Goal: Transaction & Acquisition: Download file/media

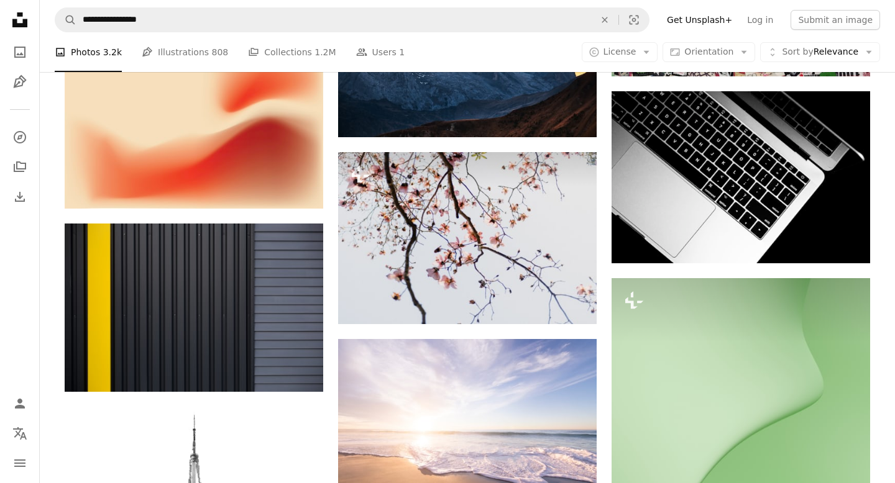
scroll to position [27209, 0]
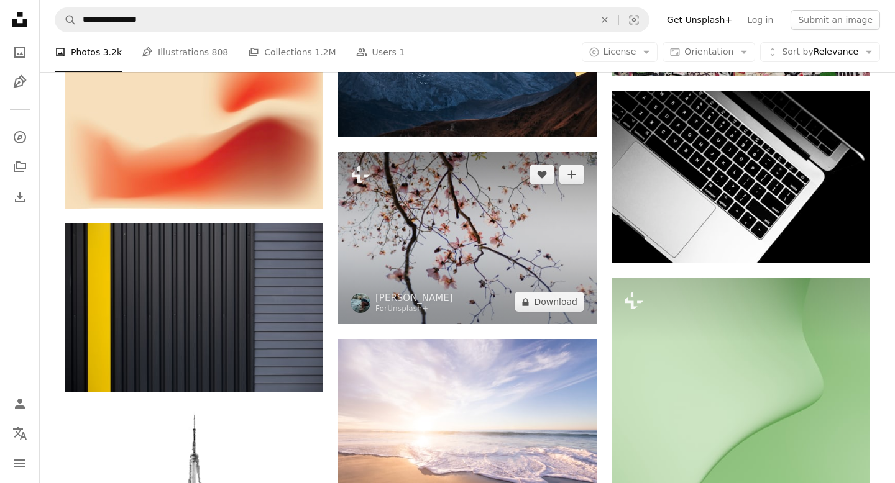
click at [537, 236] on img at bounding box center [467, 238] width 258 height 172
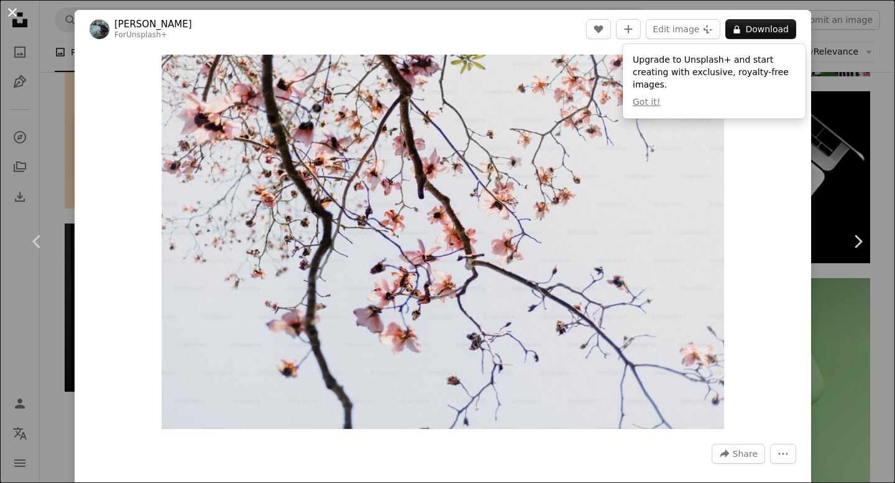
click at [9, 10] on button "An X shape" at bounding box center [12, 12] width 15 height 15
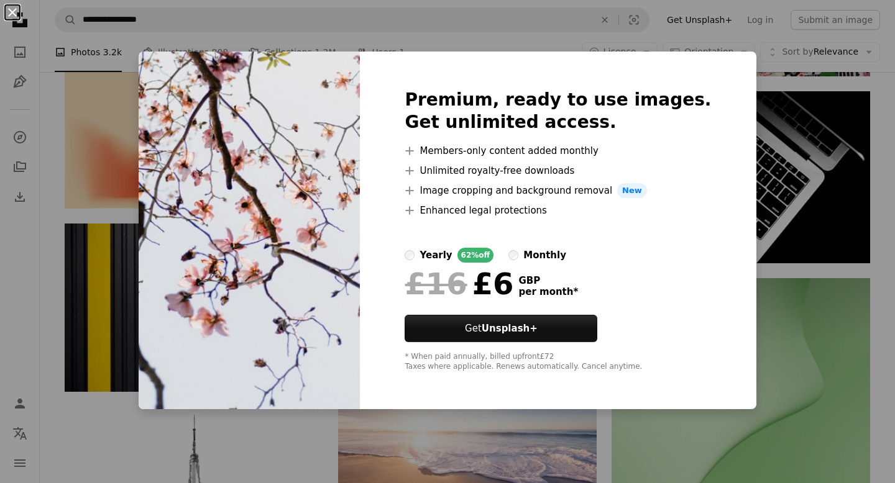
click at [6, 15] on button "An X shape" at bounding box center [12, 12] width 15 height 15
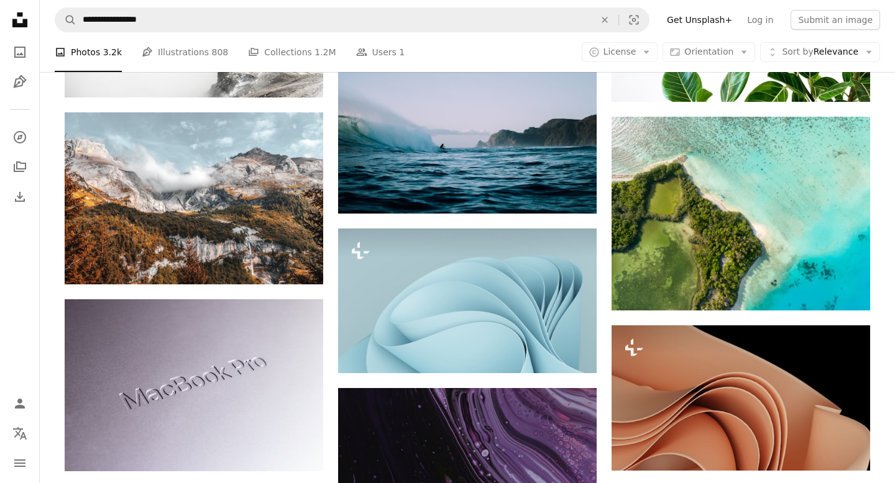
scroll to position [28068, 0]
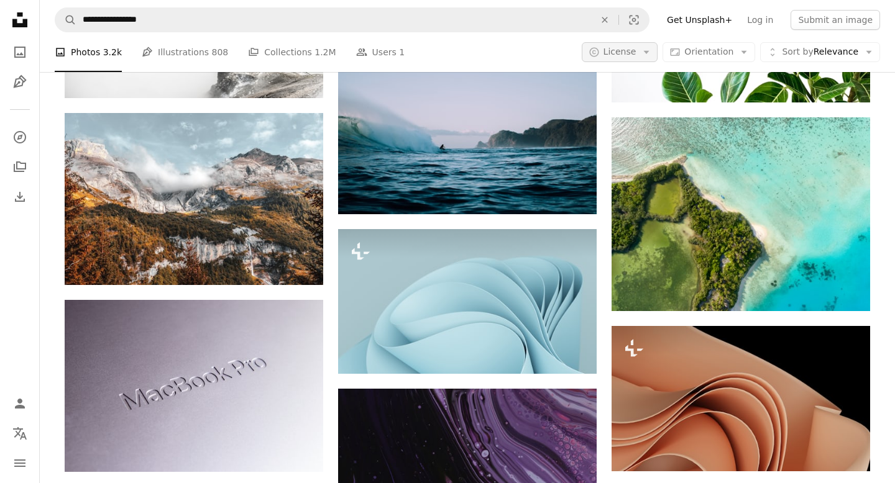
click at [631, 50] on span "License" at bounding box center [619, 52] width 33 height 10
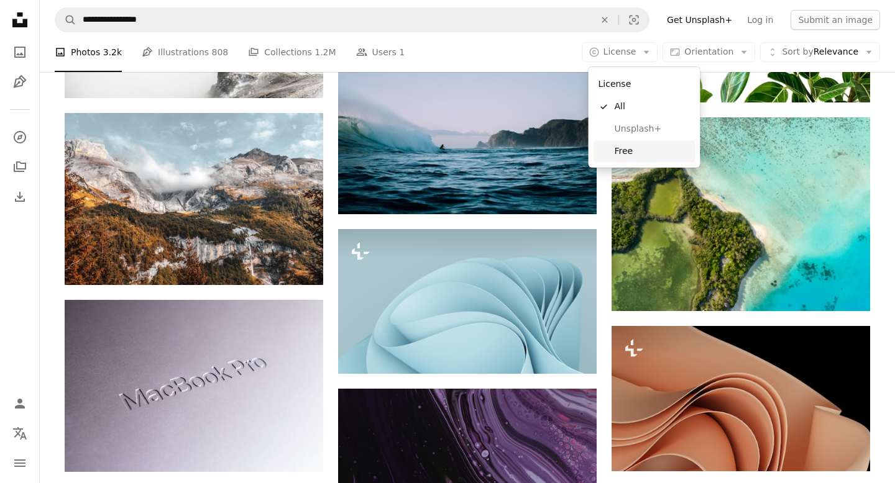
click at [622, 153] on span "Free" at bounding box center [652, 151] width 76 height 12
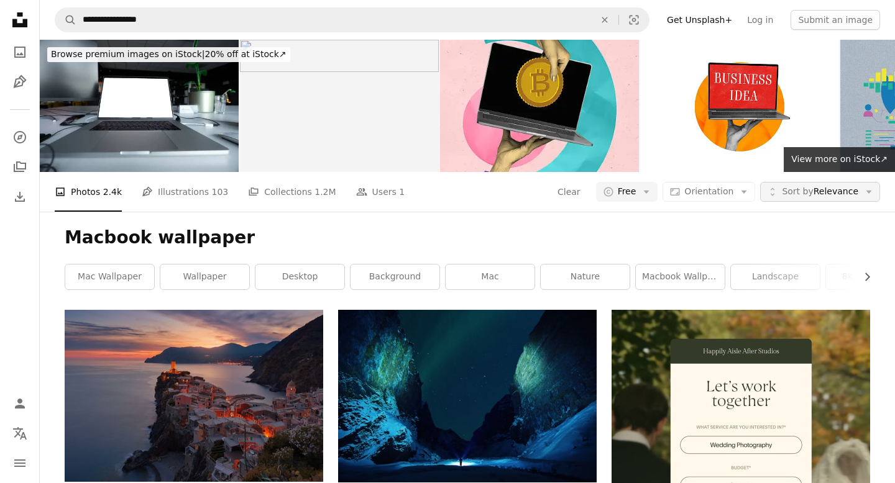
click at [851, 198] on span "Sort by Relevance" at bounding box center [820, 192] width 76 height 12
click at [739, 193] on button "Aspect ratio Orientation Arrow down" at bounding box center [708, 192] width 93 height 20
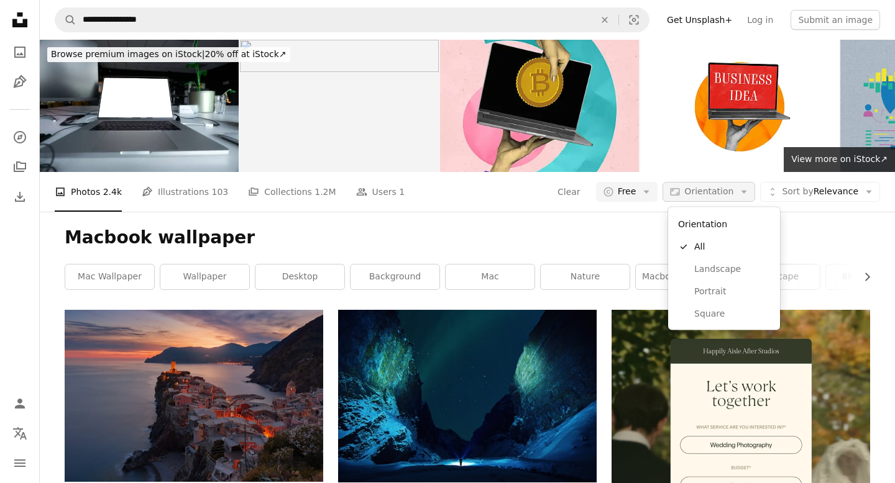
click at [739, 193] on button "Aspect ratio Orientation Arrow down" at bounding box center [708, 192] width 93 height 20
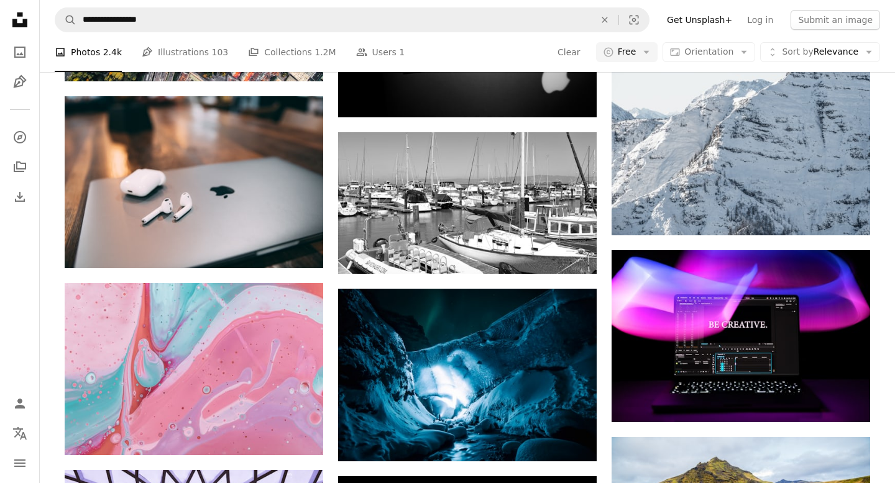
scroll to position [33074, 0]
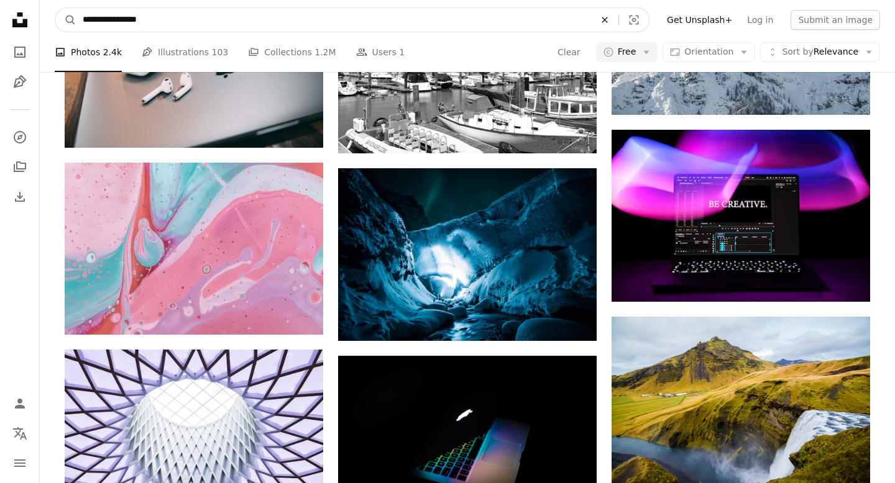
click at [618, 13] on button "An X shape" at bounding box center [604, 20] width 27 height 24
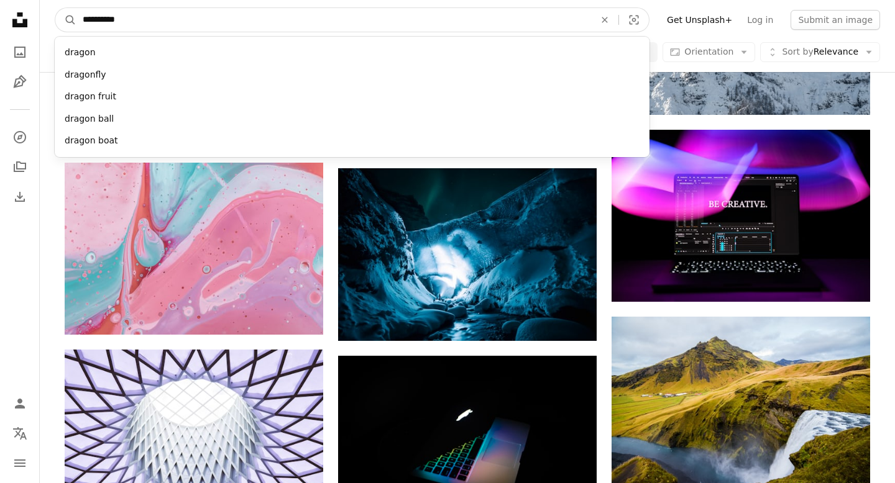
type input "**********"
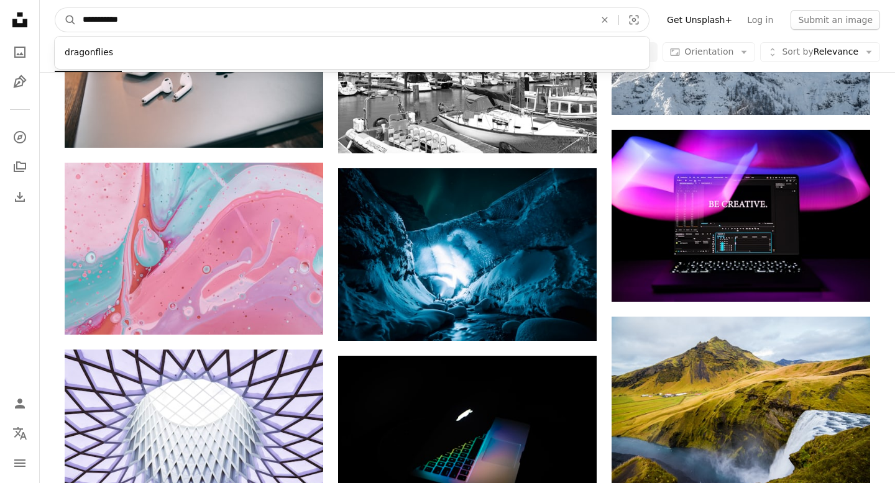
click button "A magnifying glass" at bounding box center [65, 20] width 21 height 24
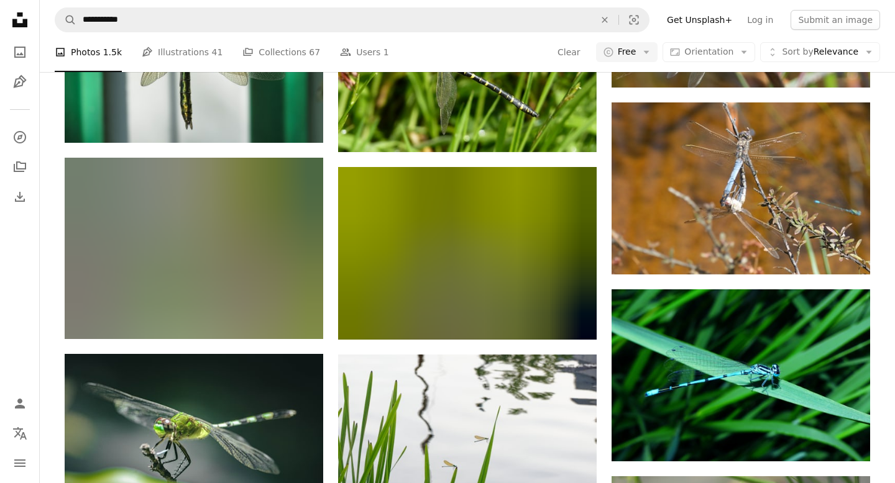
scroll to position [747, 0]
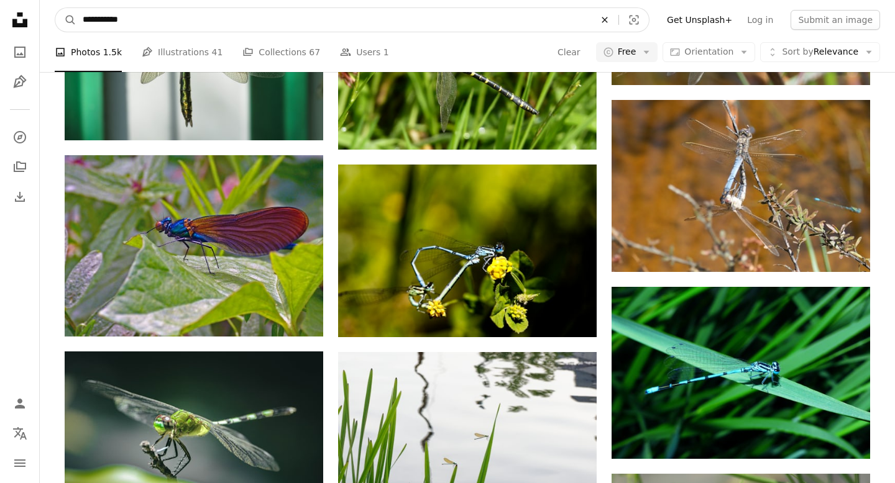
click at [613, 19] on icon "An X shape" at bounding box center [604, 20] width 27 height 10
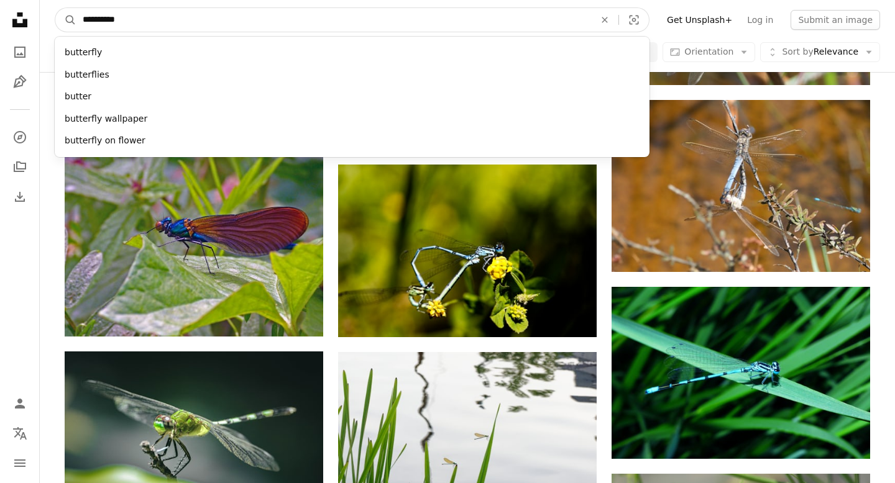
type input "**********"
click button "A magnifying glass" at bounding box center [65, 20] width 21 height 24
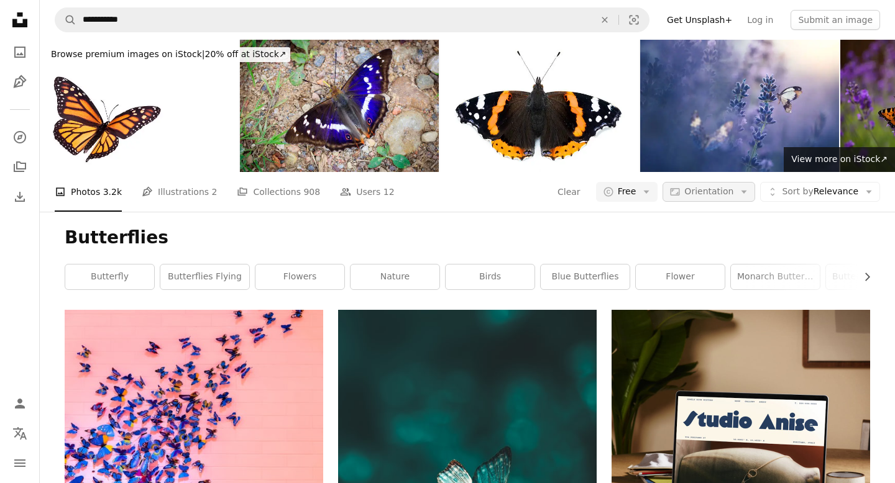
click at [718, 192] on span "Orientation" at bounding box center [708, 191] width 49 height 10
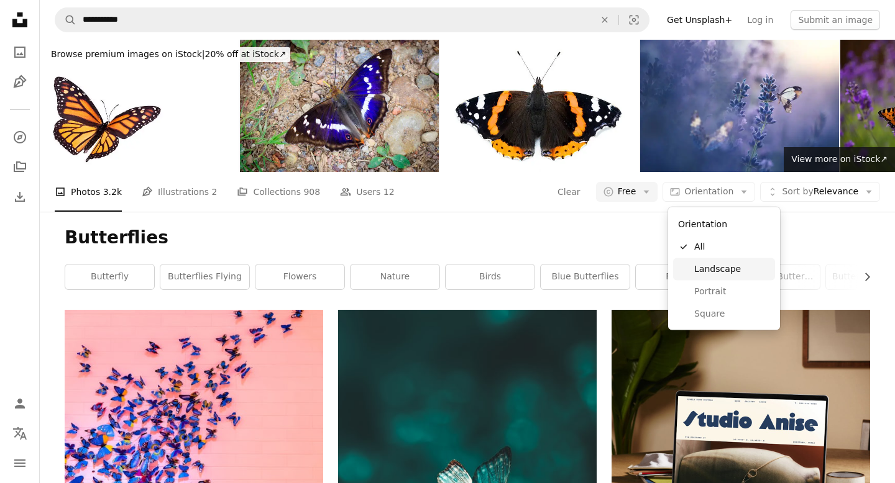
click at [710, 268] on span "Landscape" at bounding box center [732, 269] width 76 height 12
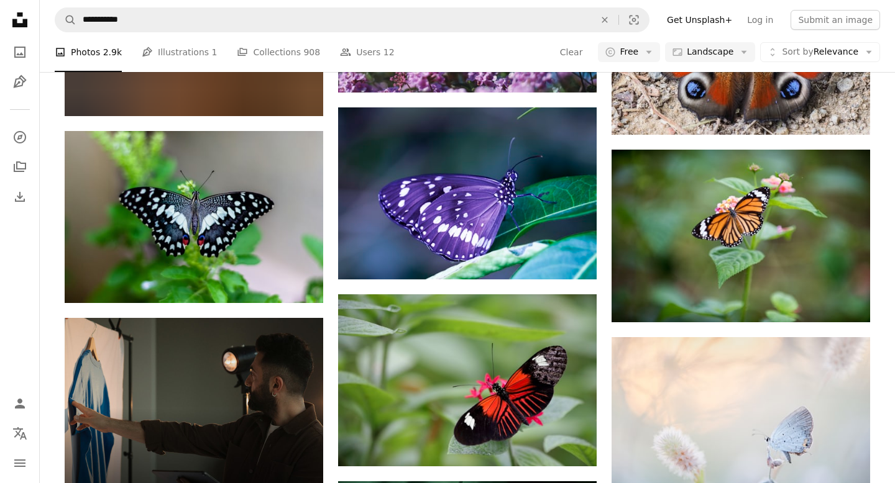
scroll to position [1498, 0]
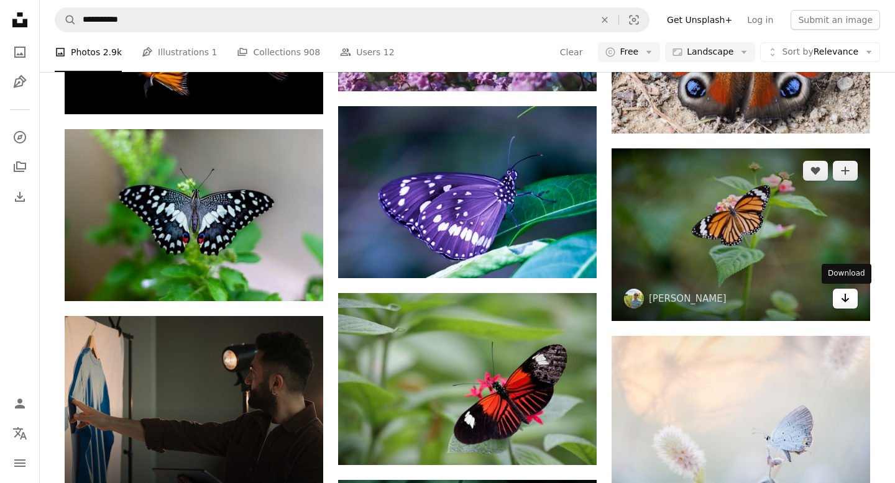
click at [850, 298] on link "Arrow pointing down" at bounding box center [845, 299] width 25 height 20
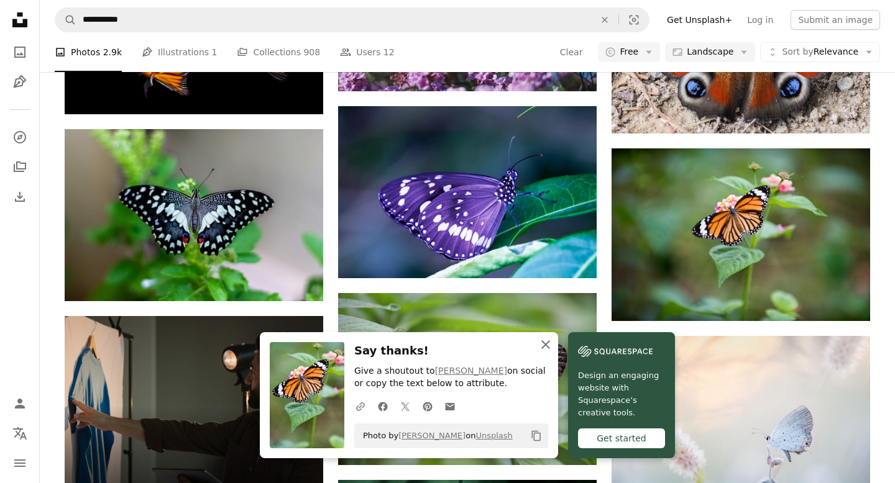
click at [548, 345] on icon "An X shape" at bounding box center [545, 344] width 15 height 15
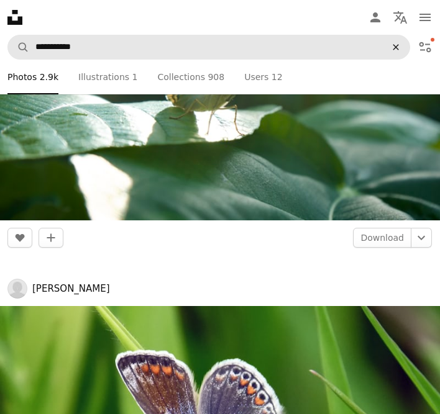
scroll to position [40563, 0]
